Goal: Task Accomplishment & Management: Complete application form

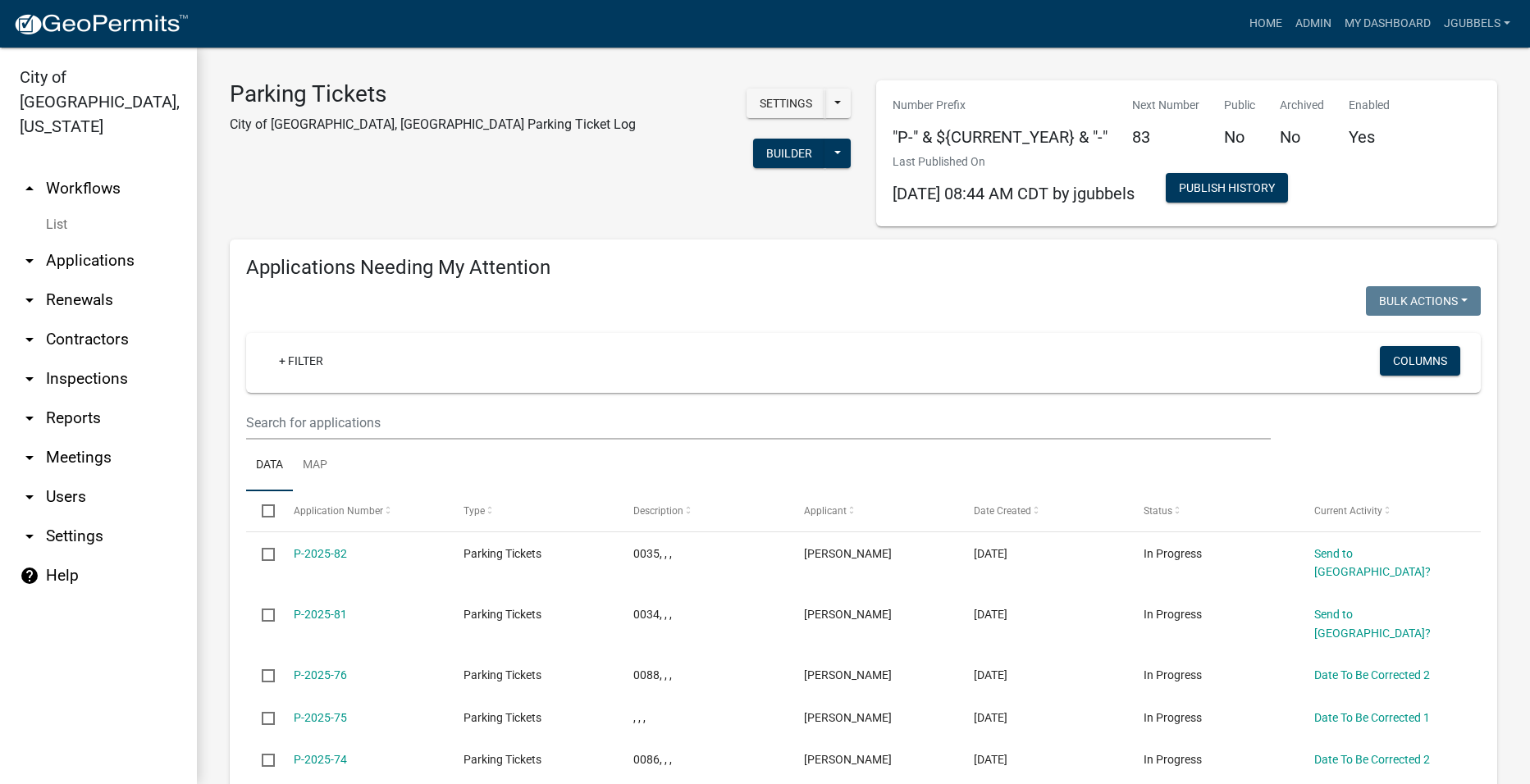
select select "2: 50"
click at [1309, 32] on link "Admin" at bounding box center [1314, 24] width 49 height 31
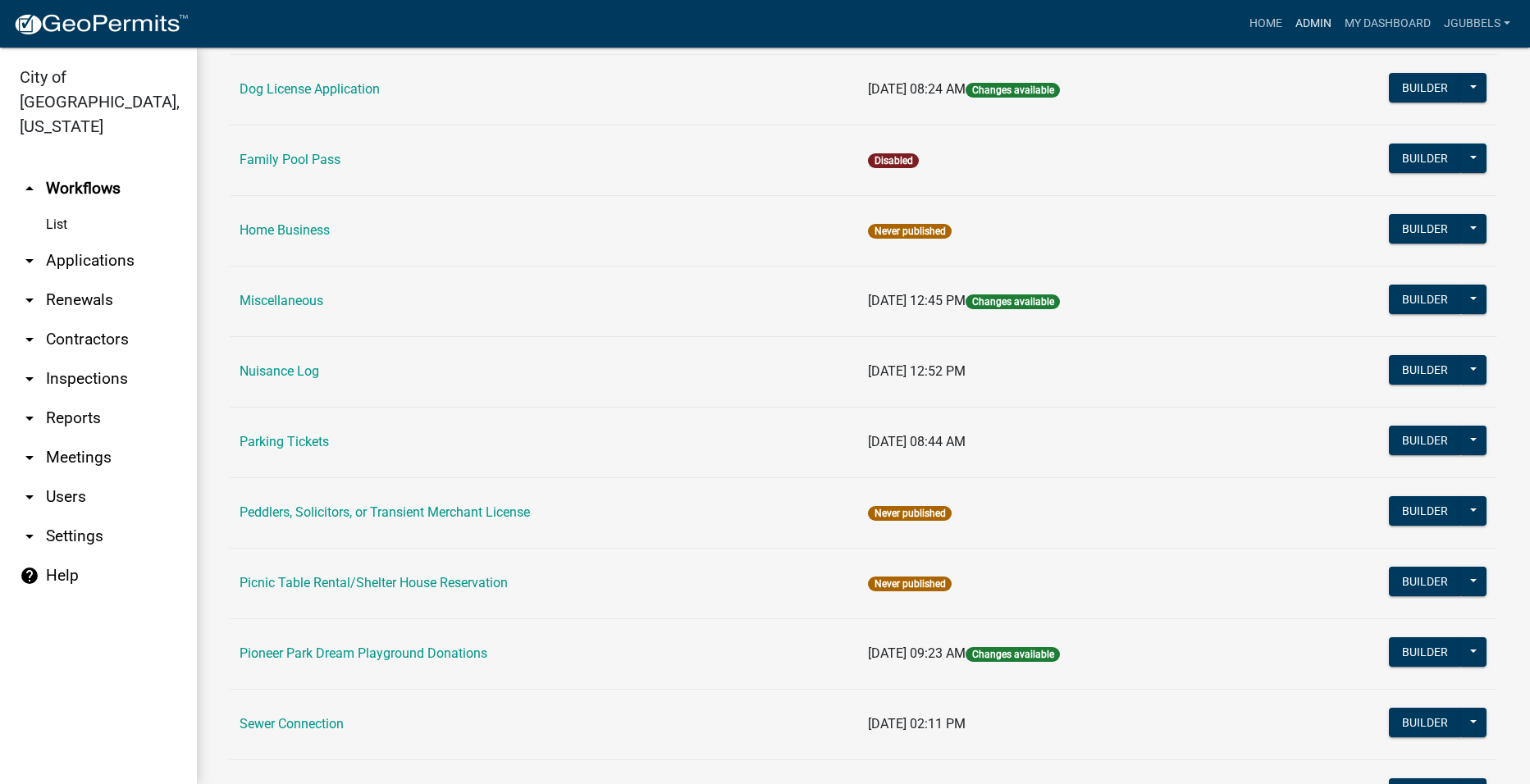
scroll to position [657, 0]
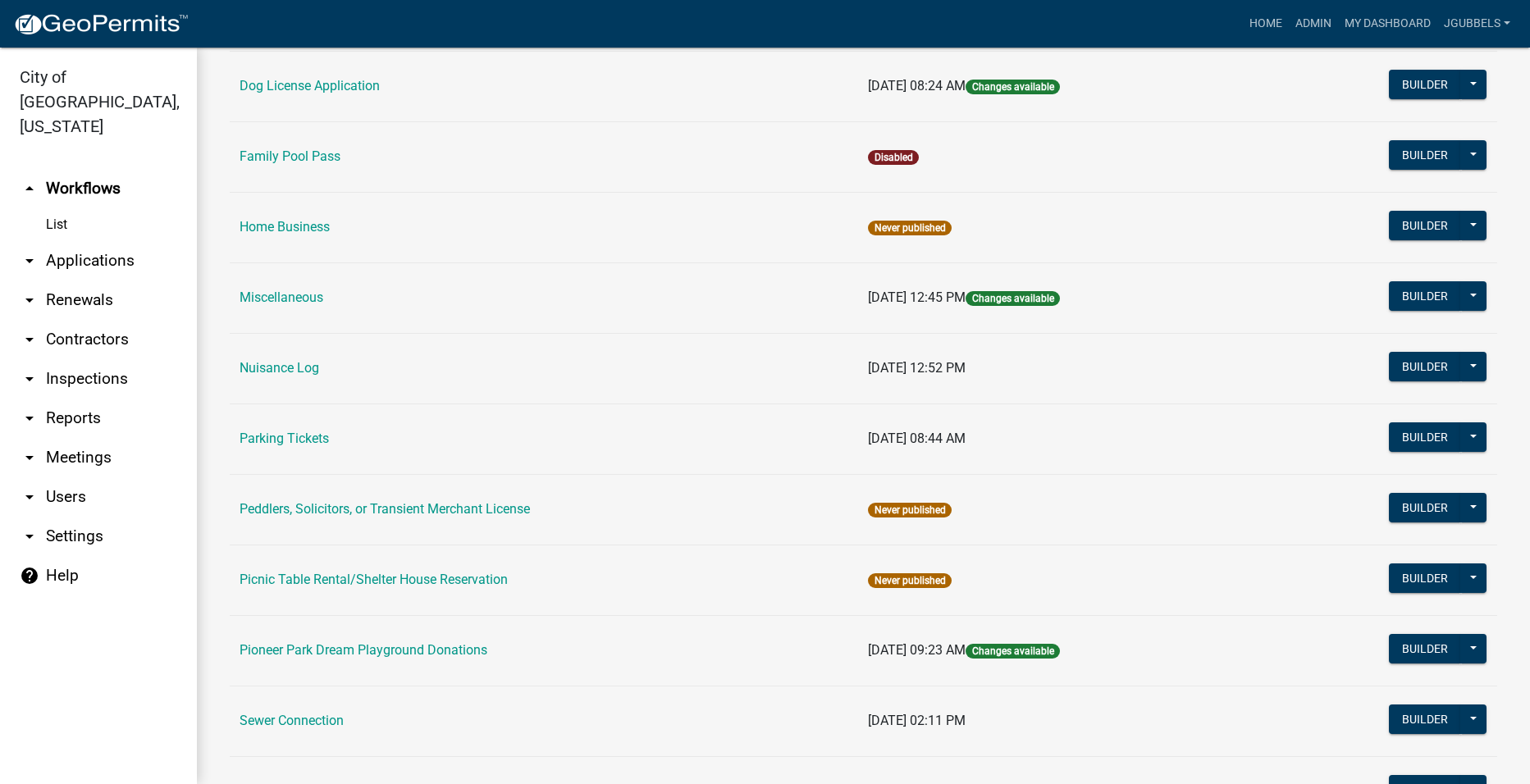
click at [266, 377] on td "Nuisance Log" at bounding box center [543, 368] width 629 height 70
click at [266, 362] on link "Nuisance Log" at bounding box center [280, 368] width 80 height 15
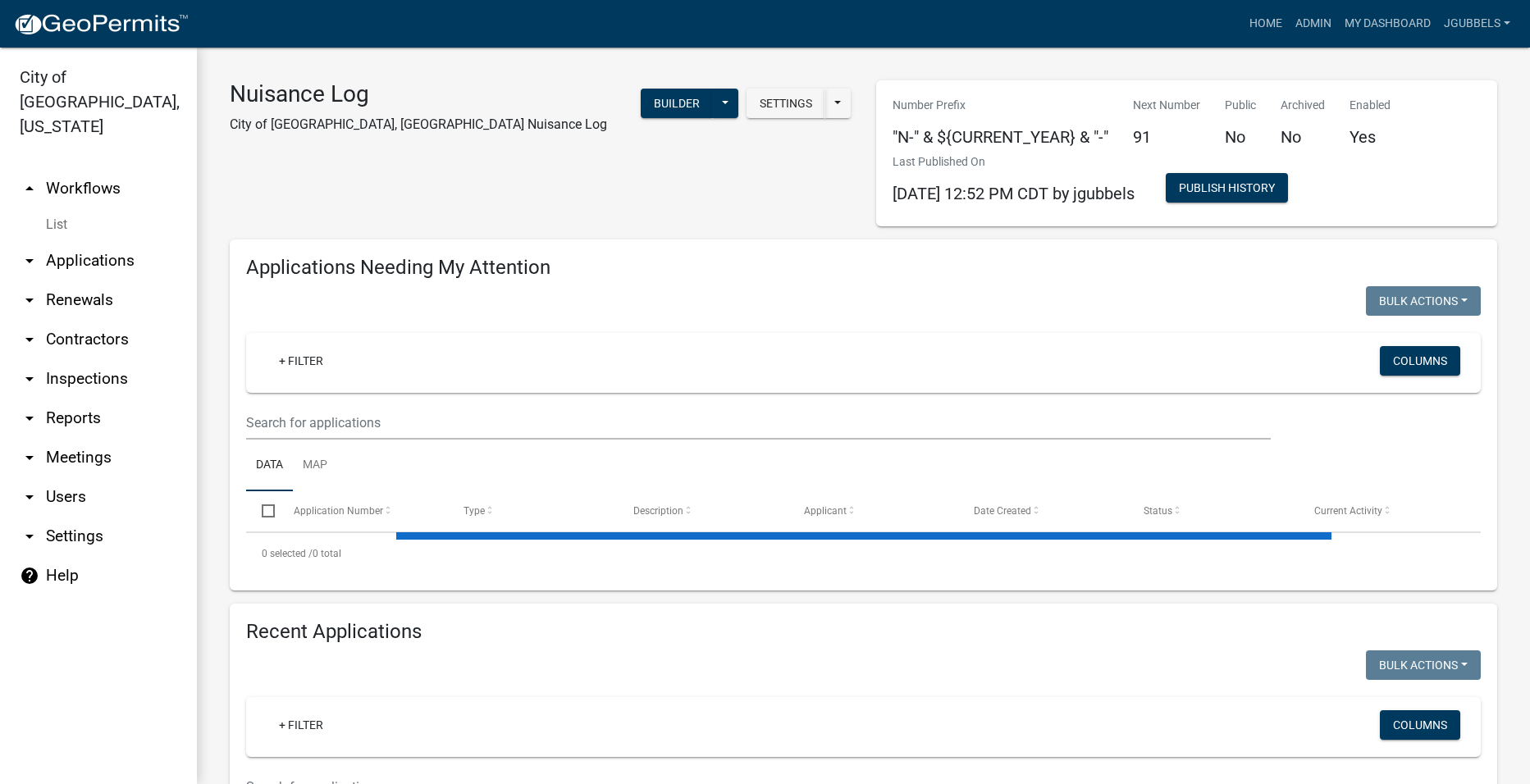
select select "2: 50"
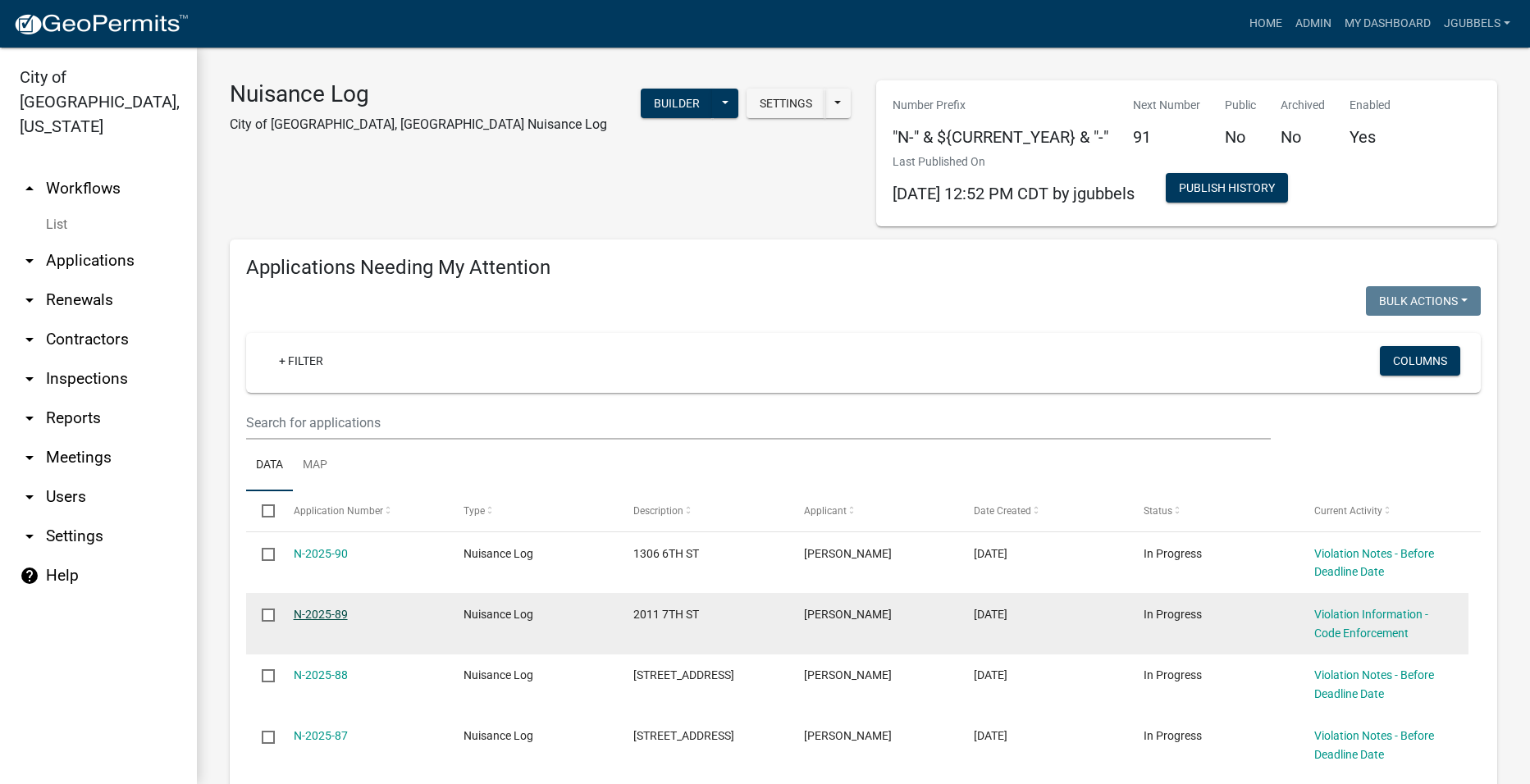
click at [322, 611] on link "N-2025-89" at bounding box center [321, 615] width 54 height 13
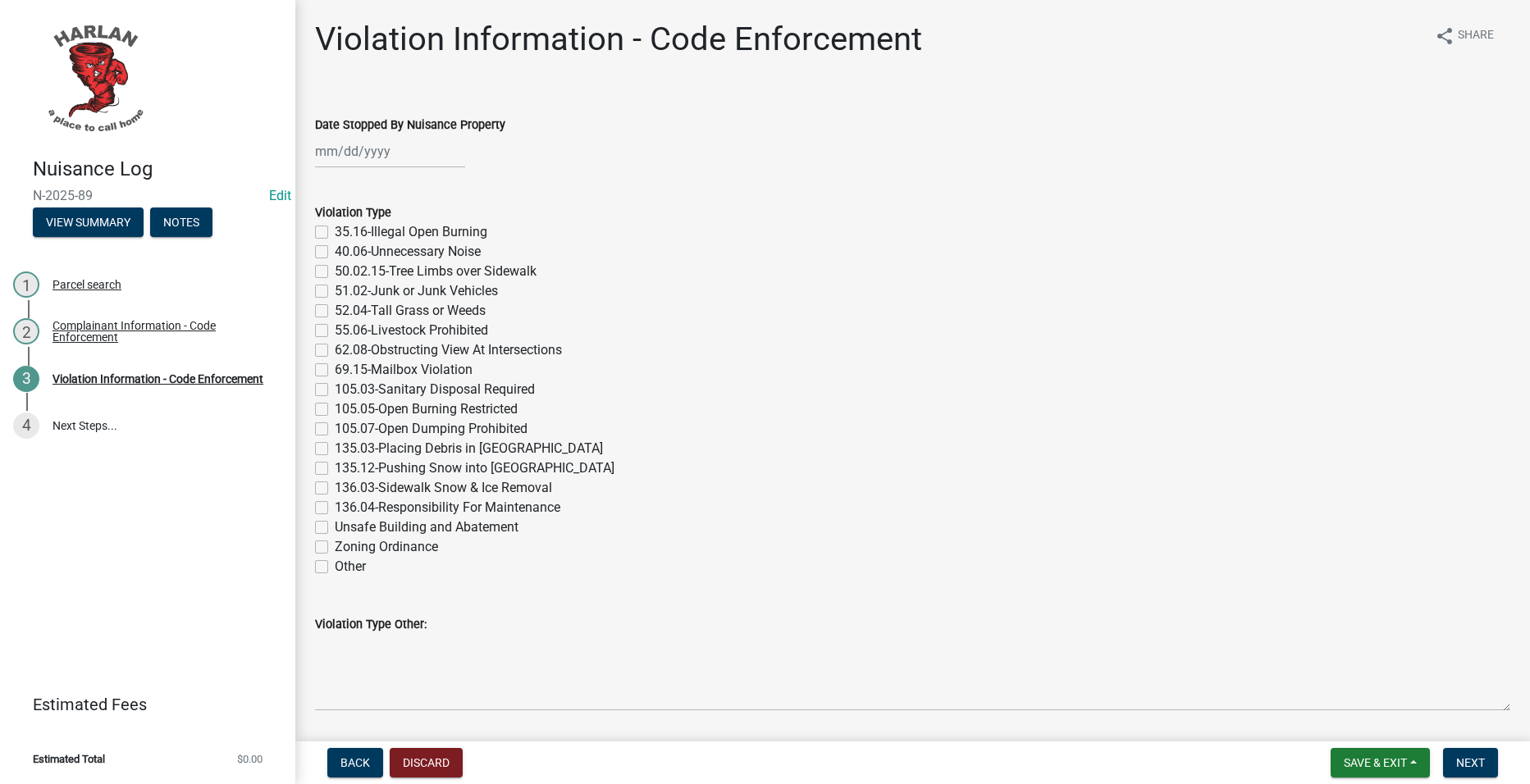
click at [384, 170] on wm-data-entity-input "Date Stopped By Nuisance Property" at bounding box center [912, 138] width 1196 height 91
click at [382, 164] on div at bounding box center [390, 150] width 150 height 33
select select "9"
select select "2025"
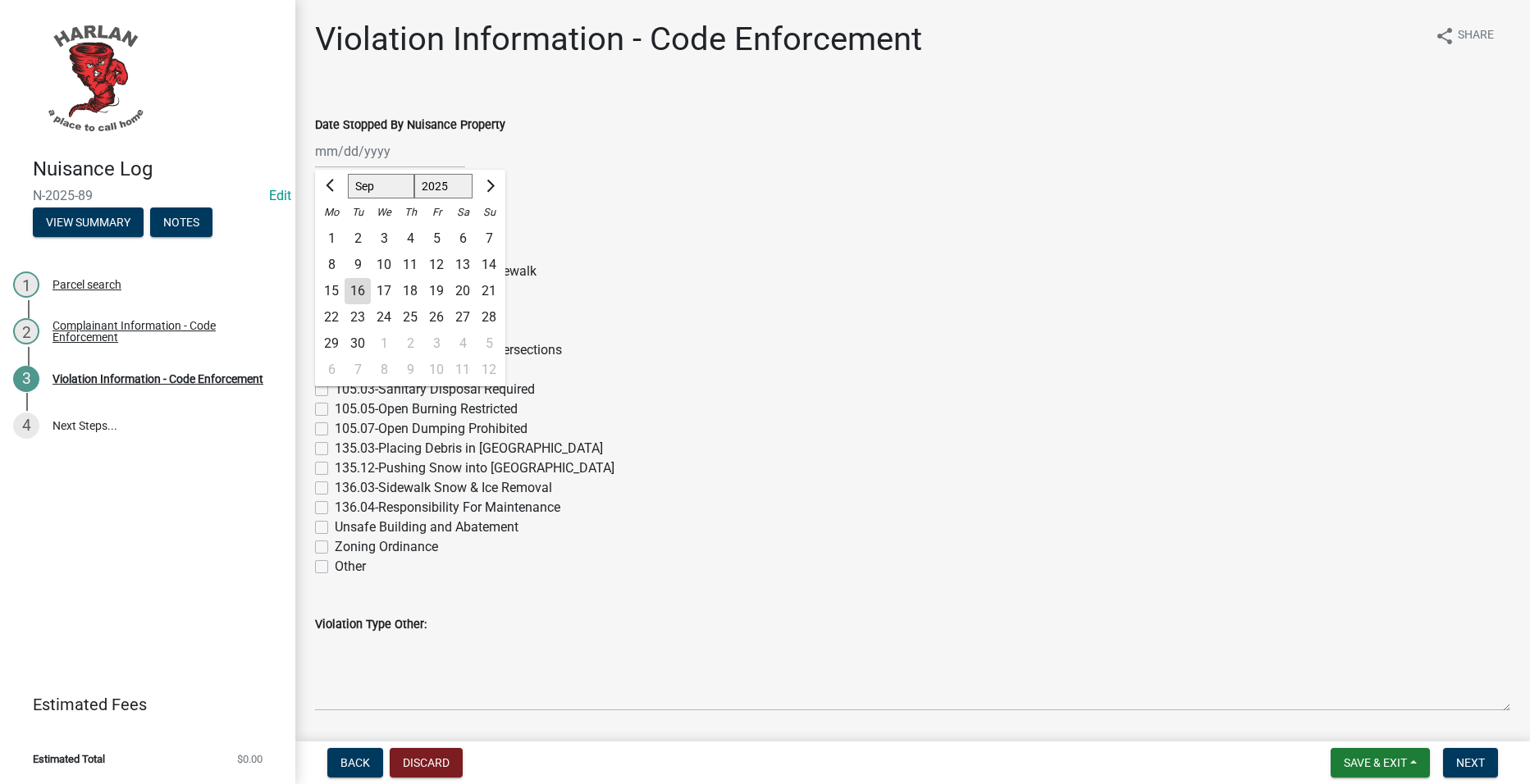
click at [353, 290] on div "16" at bounding box center [358, 291] width 27 height 27
type input "[DATE]"
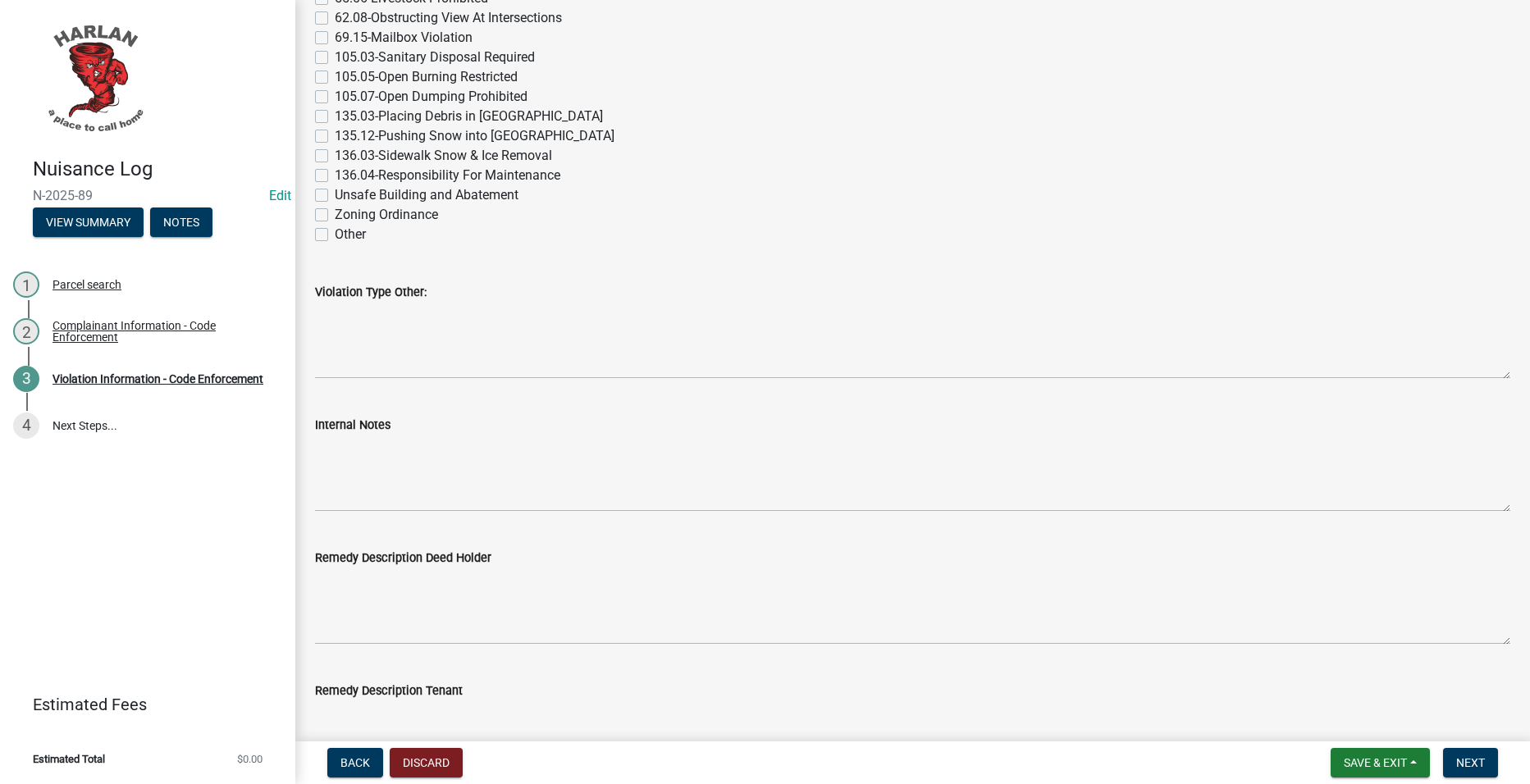
scroll to position [328, 0]
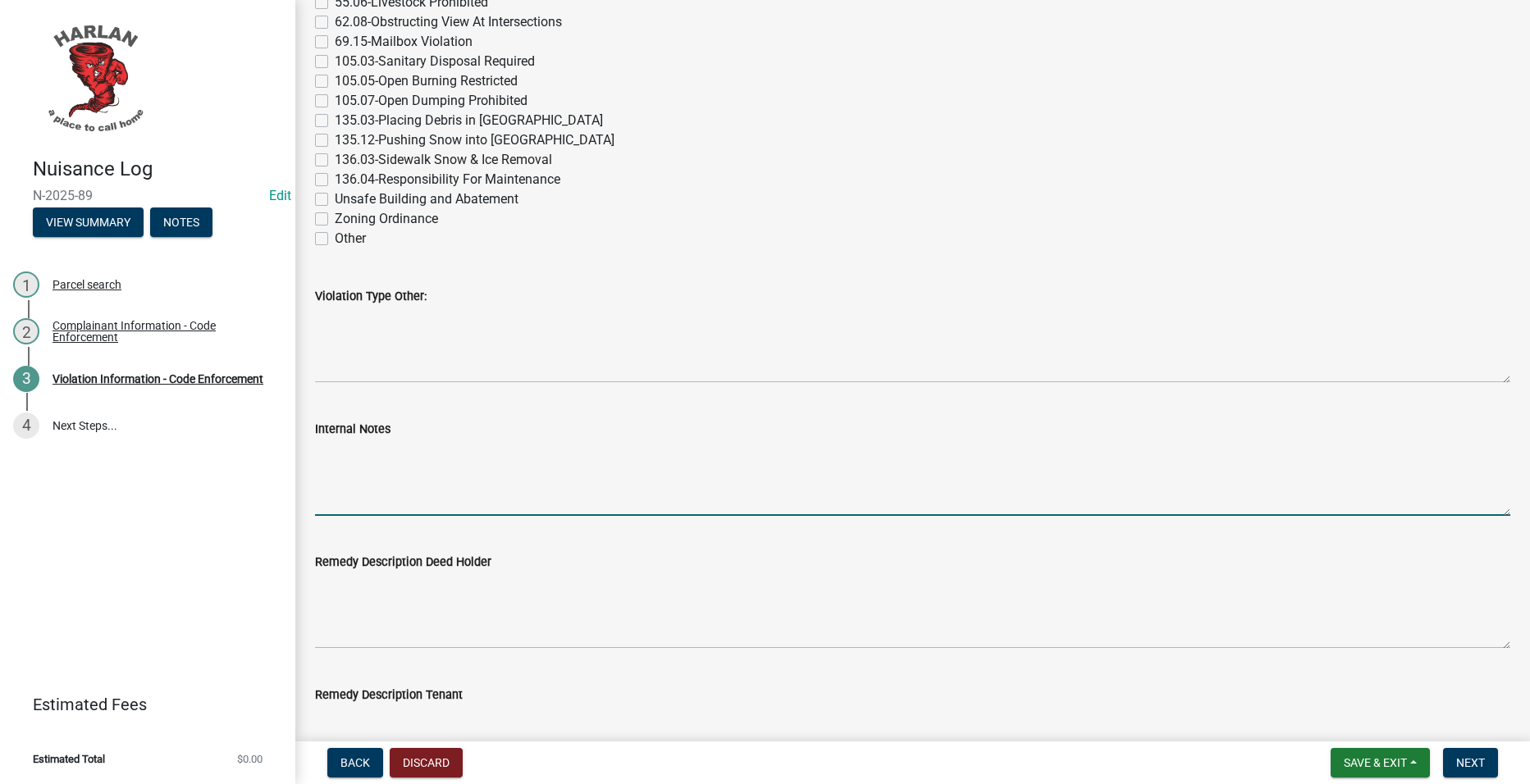
click at [589, 499] on textarea "Internal Notes" at bounding box center [912, 477] width 1196 height 77
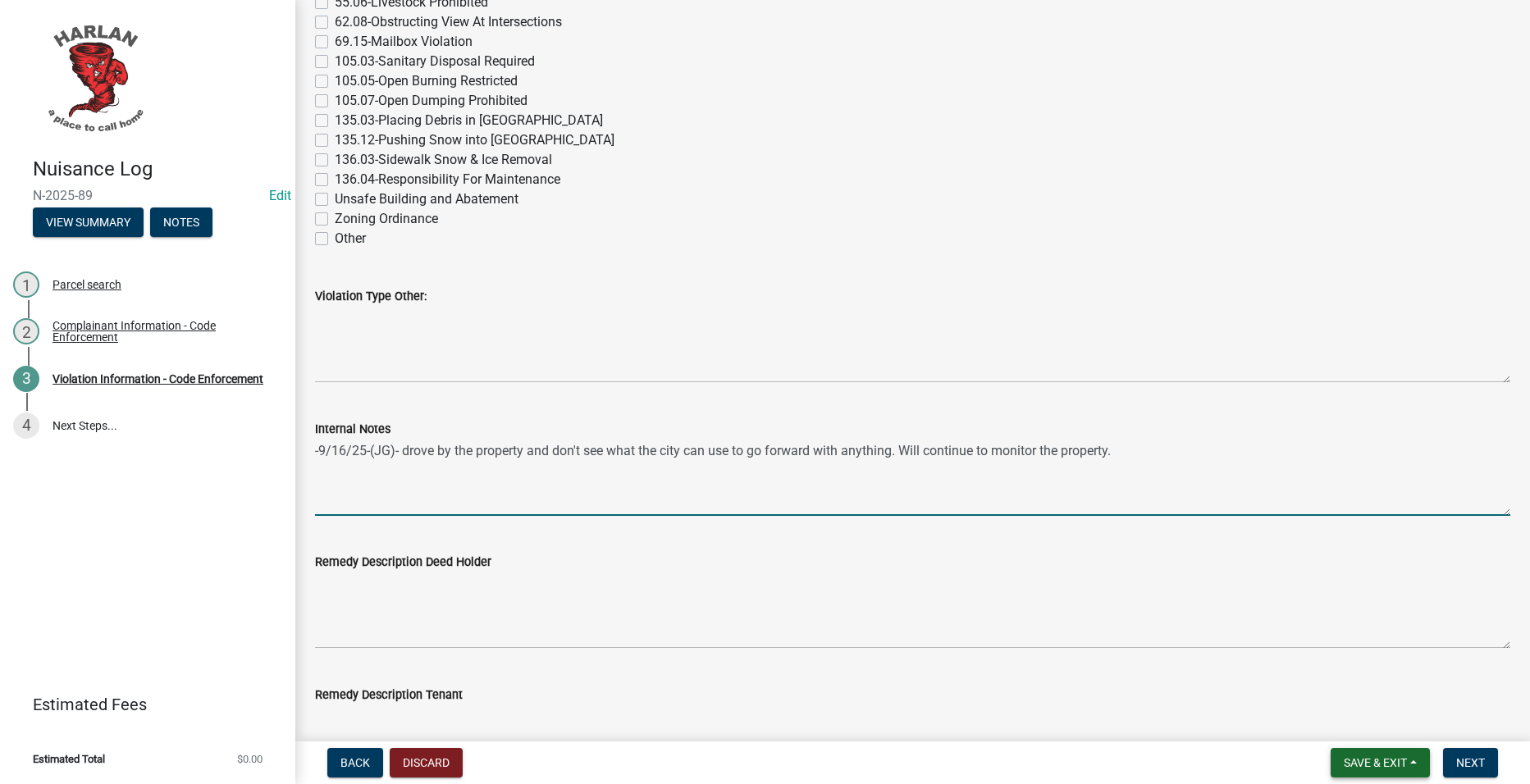
type textarea "-9/16/25-(JG)- drove by the property and don't see what the city can use to go …"
click at [1402, 762] on span "Save & Exit" at bounding box center [1376, 763] width 63 height 13
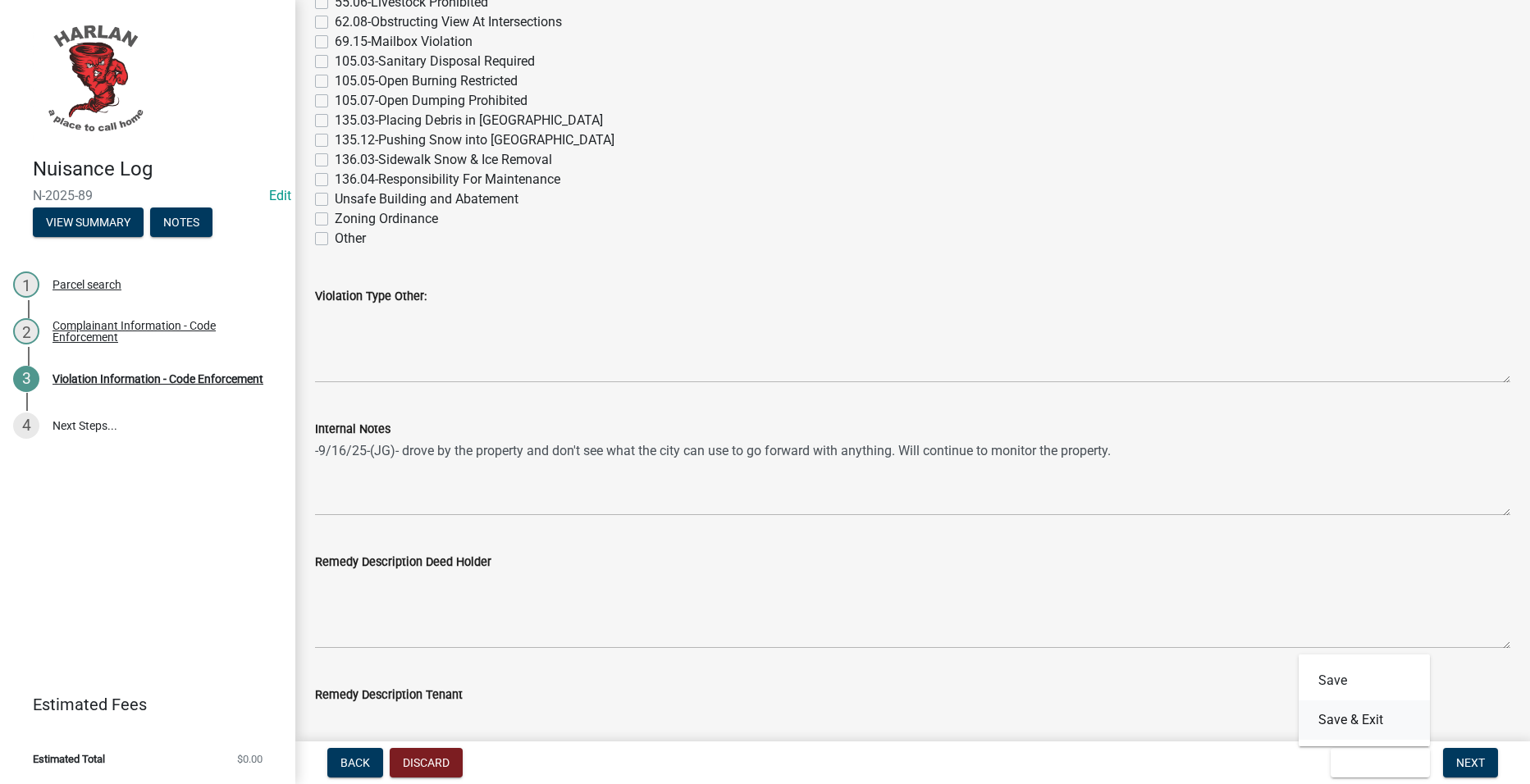
click at [1395, 720] on button "Save & Exit" at bounding box center [1364, 720] width 131 height 39
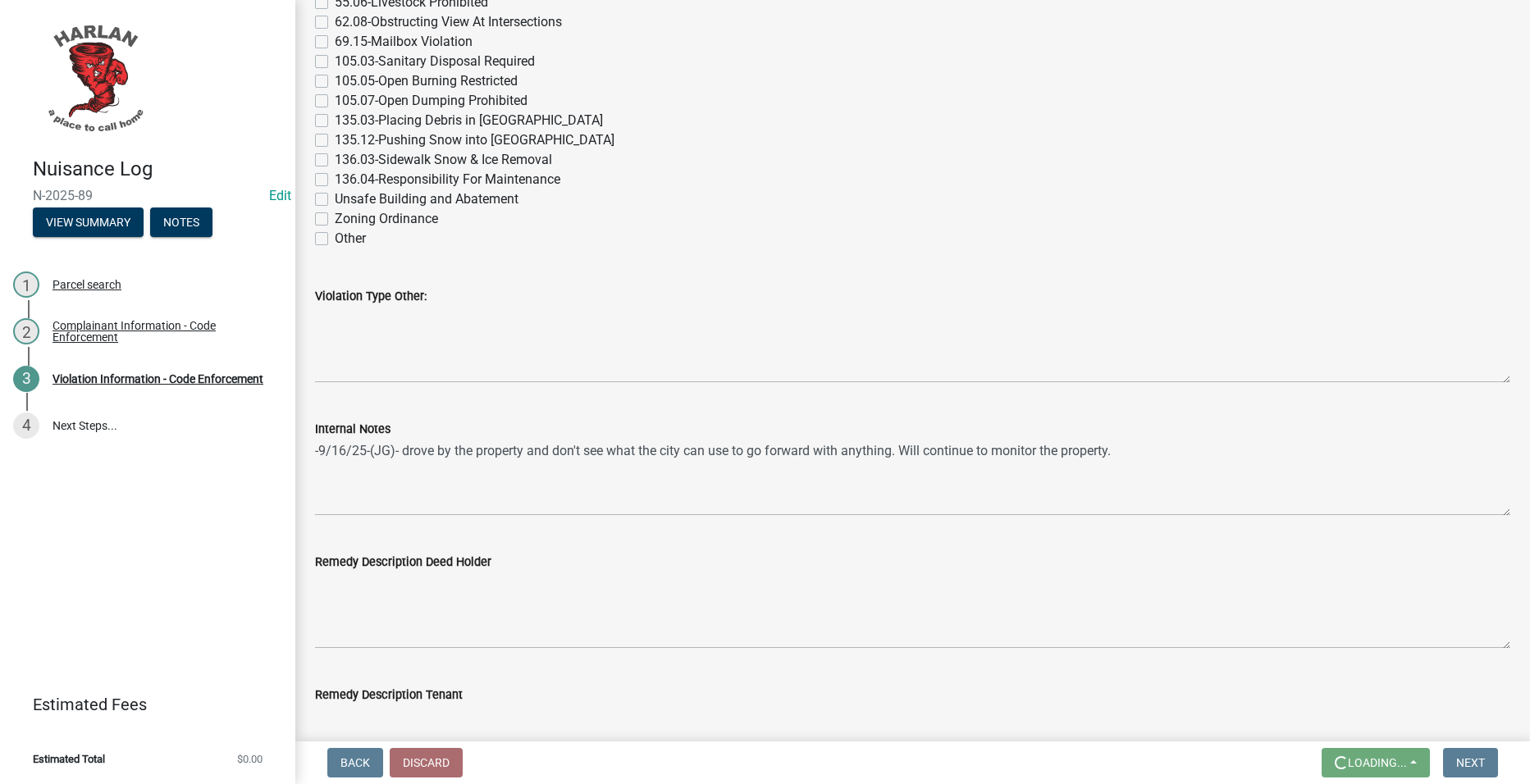
scroll to position [0, 0]
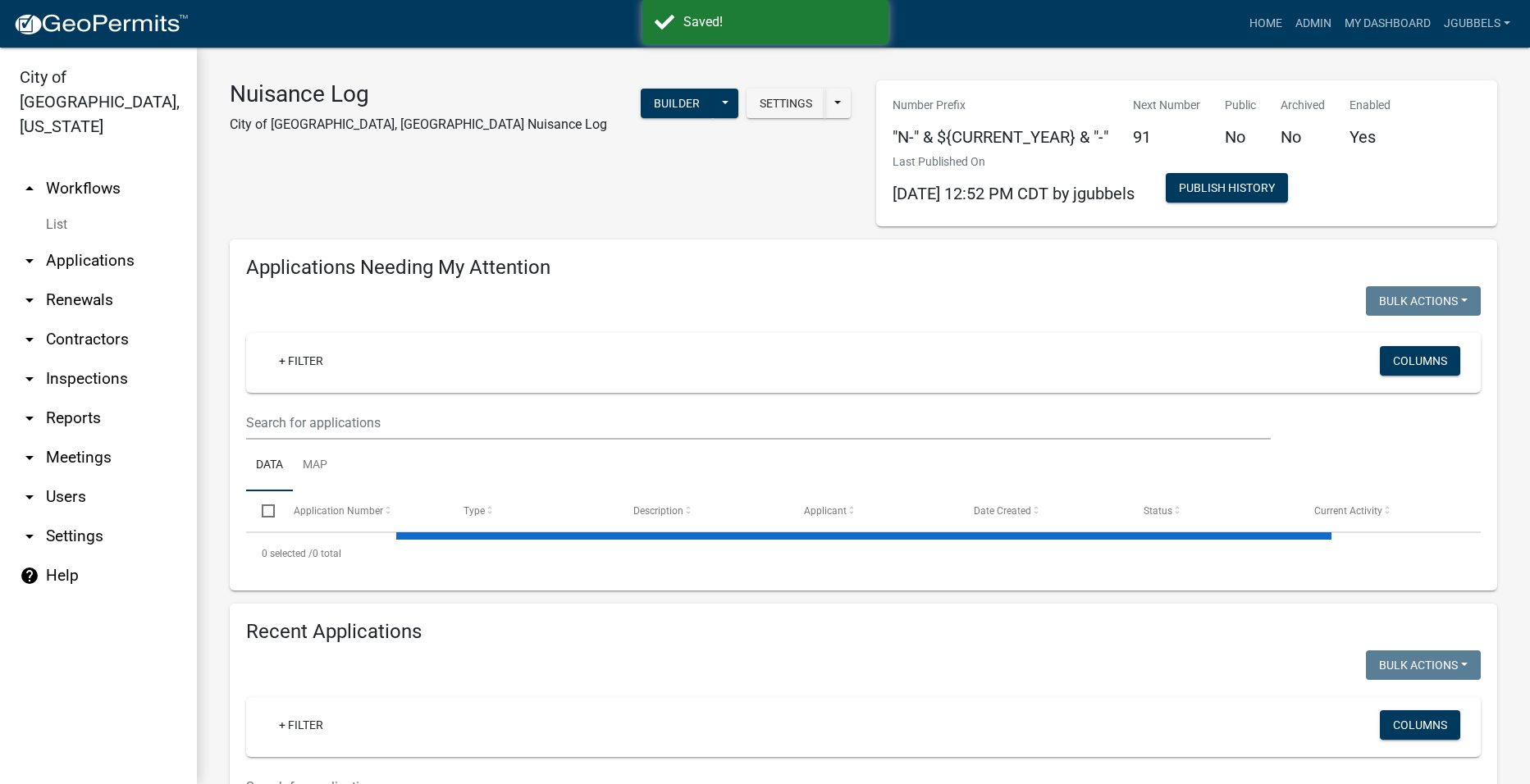
select select "2: 50"
